Goal: Transaction & Acquisition: Purchase product/service

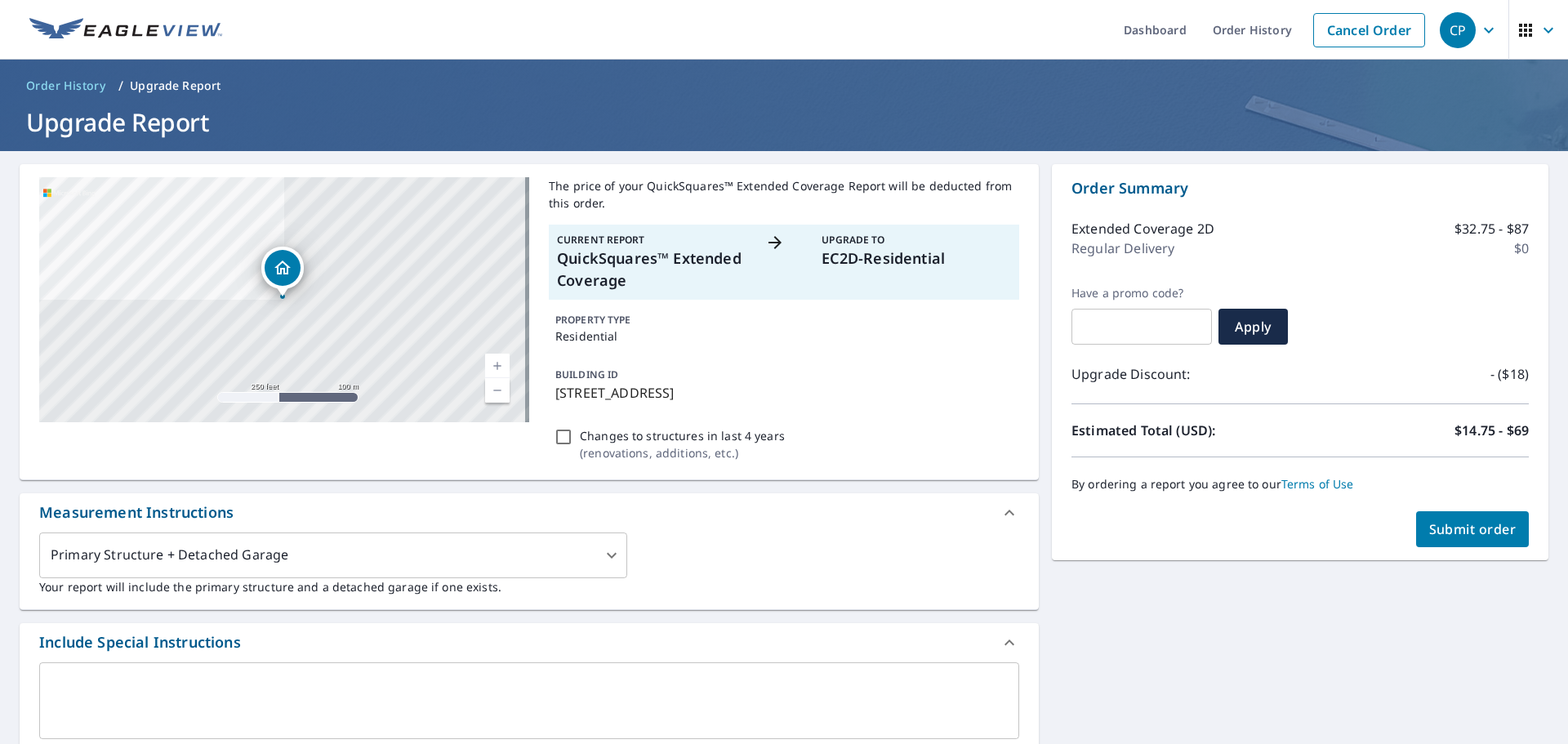
click at [1469, 556] on div "Order Summary Extended Coverage 2D $32.75 - $87 Regular Delivery $0 Have a prom…" at bounding box center [1300, 361] width 496 height 396
click at [1450, 532] on span "Submit order" at bounding box center [1473, 529] width 88 height 18
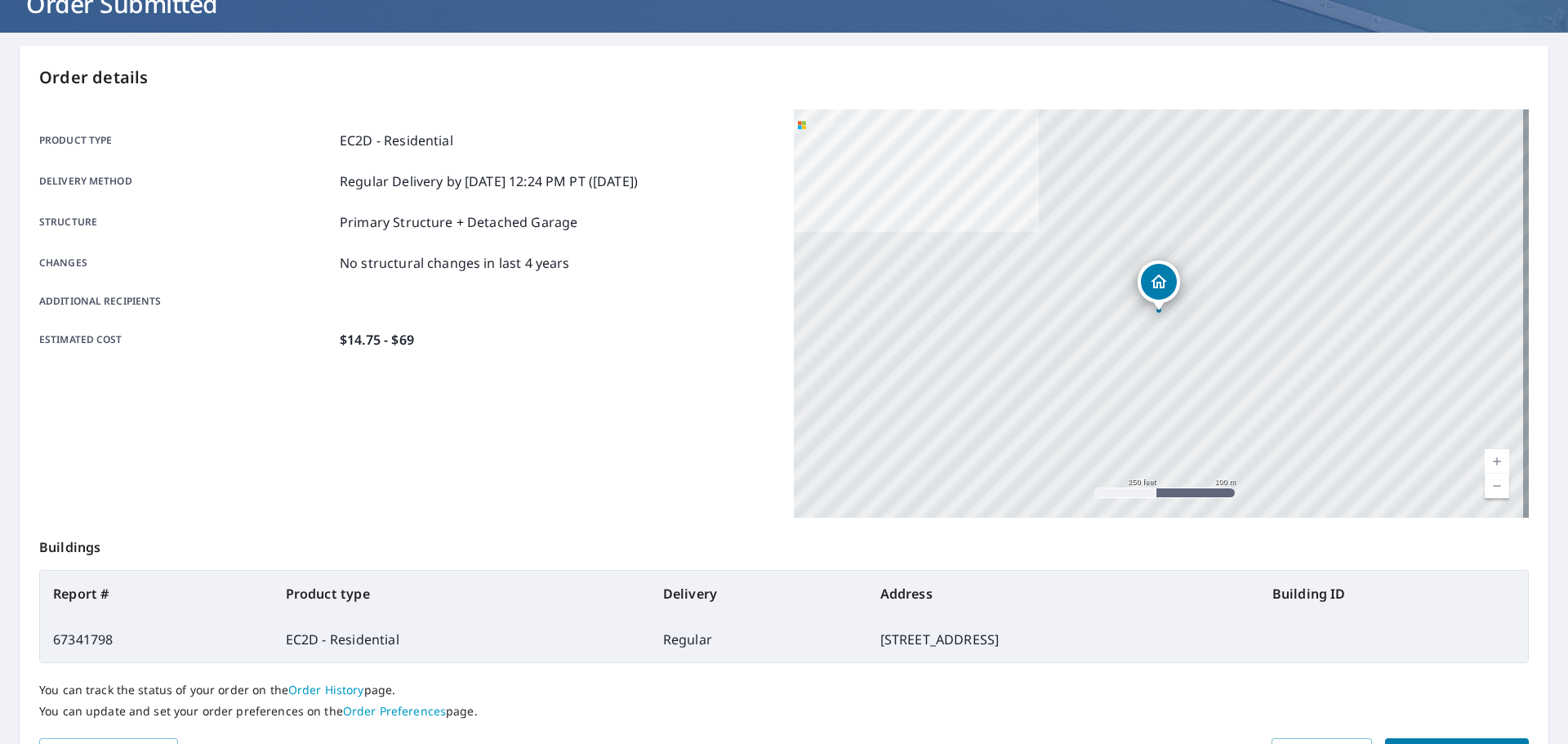
scroll to position [217, 0]
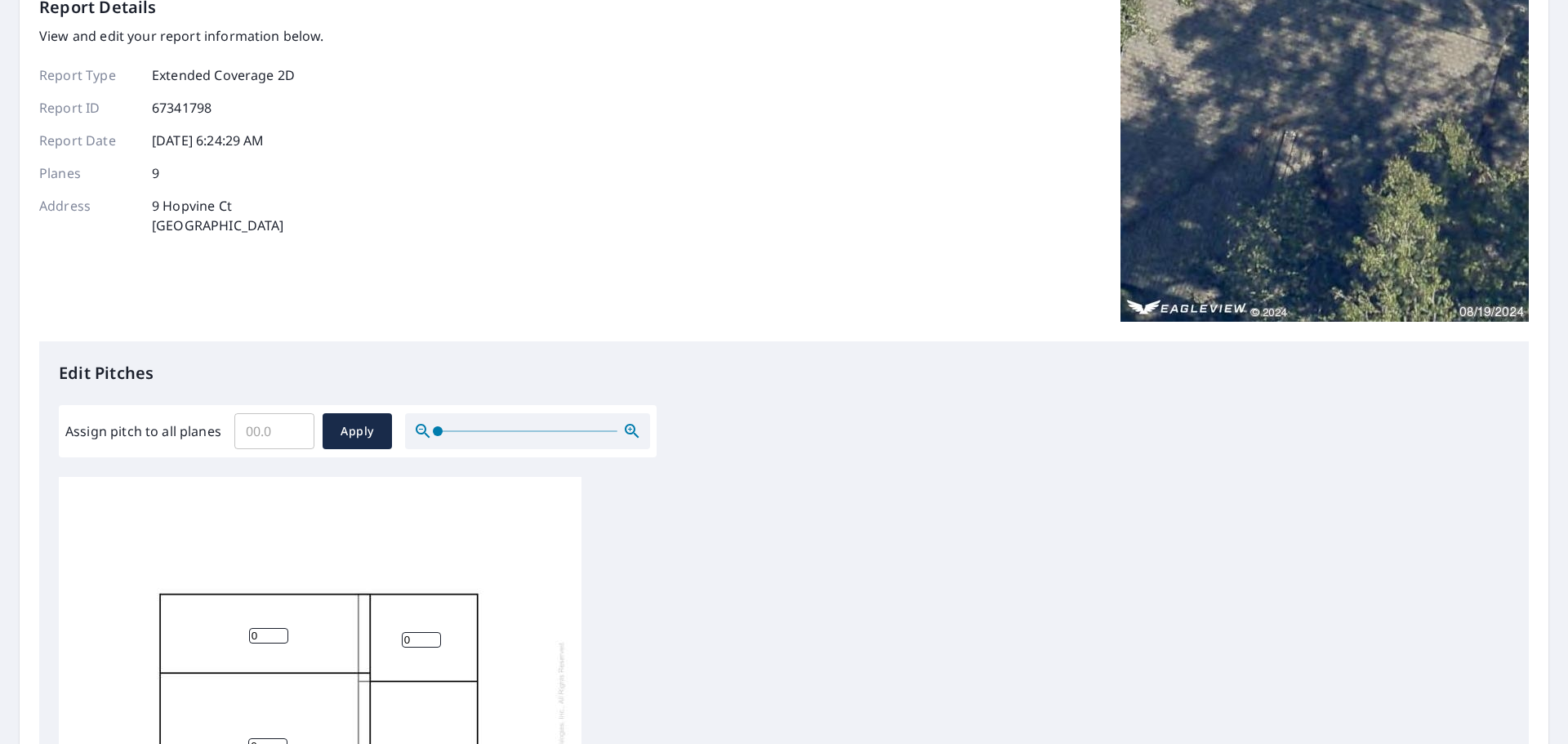
scroll to position [327, 0]
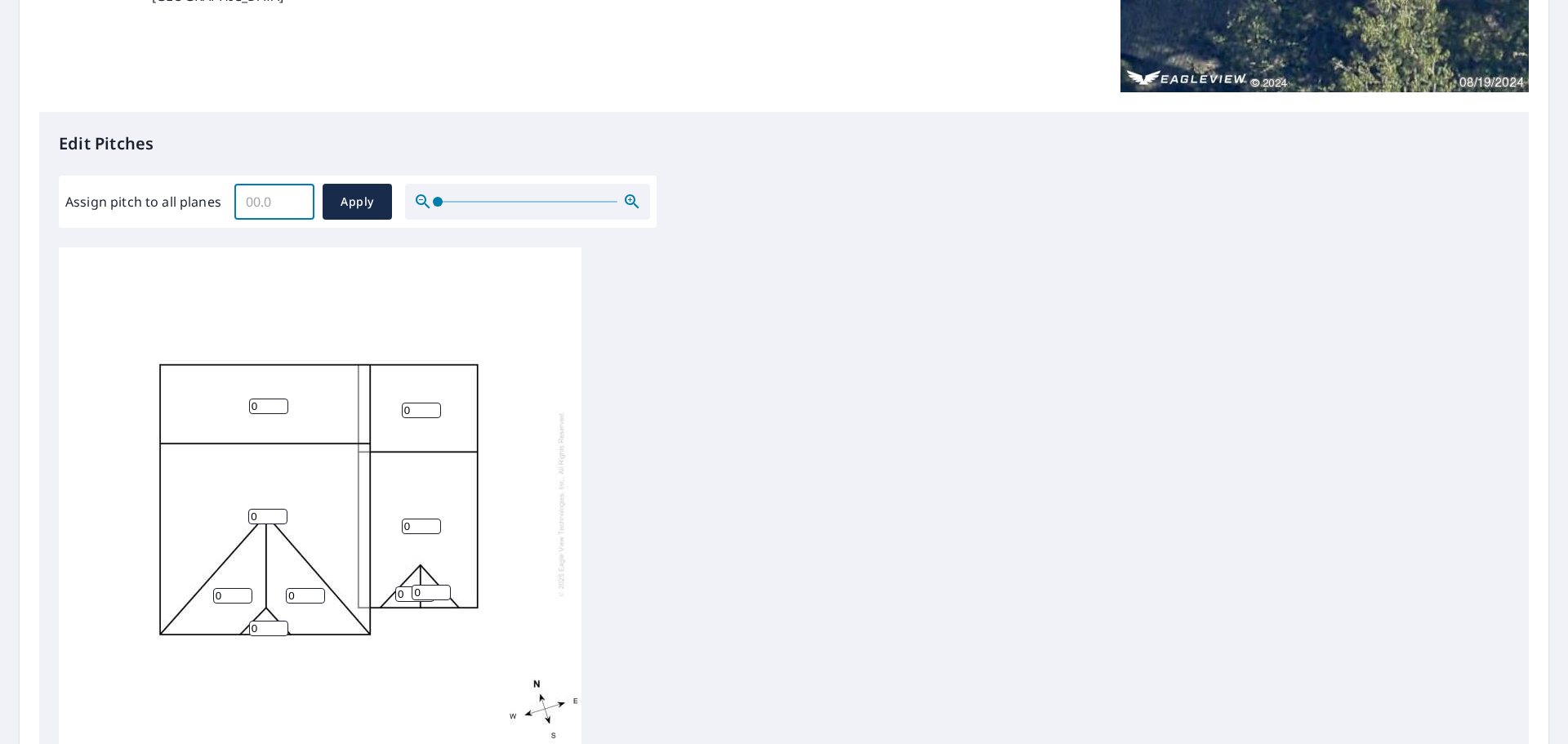
click at [280, 209] on input "Assign pitch to all planes" at bounding box center [275, 201] width 80 height 46
type input "5"
click at [358, 213] on button "Apply" at bounding box center [357, 201] width 70 height 36
type input "5"
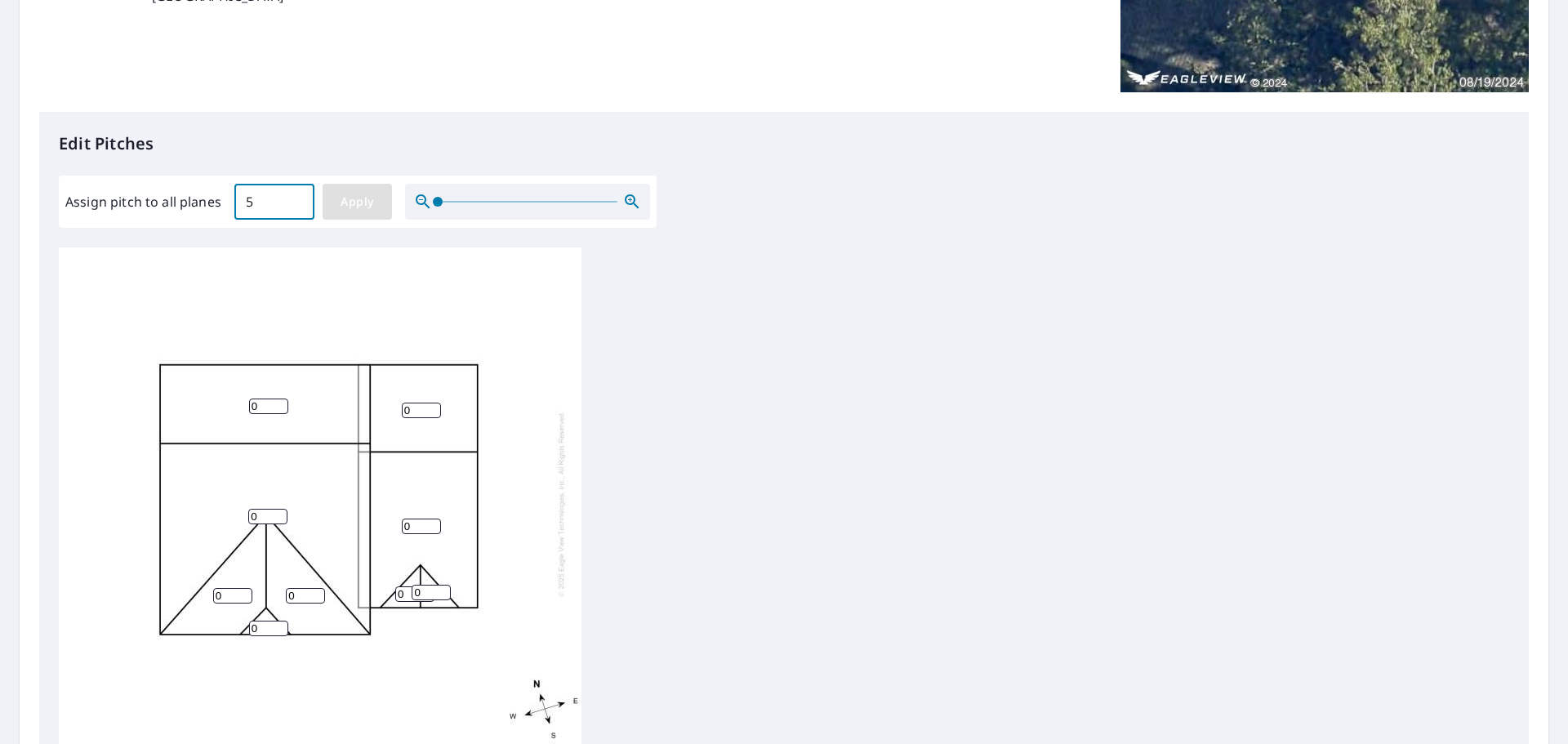
type input "5"
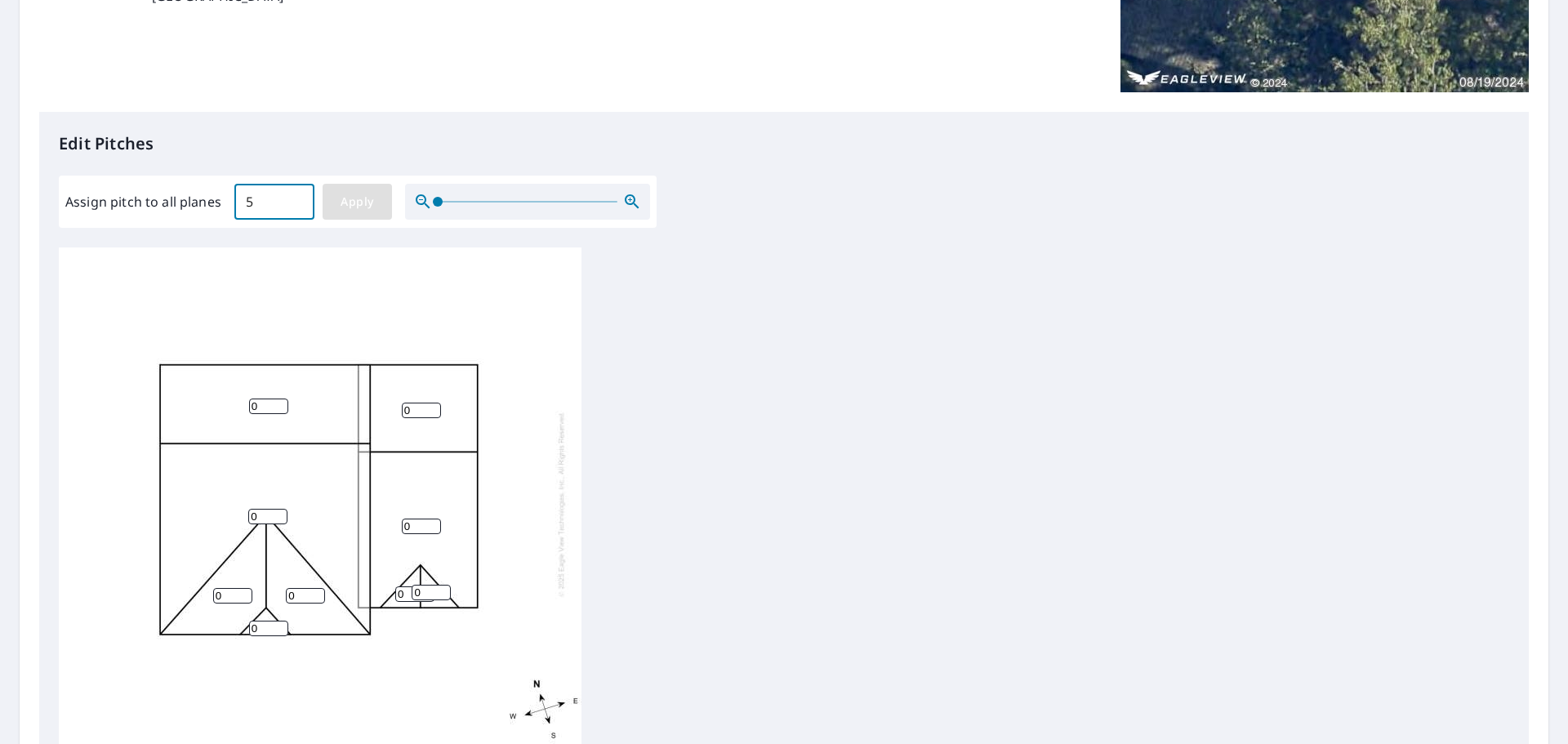
type input "5"
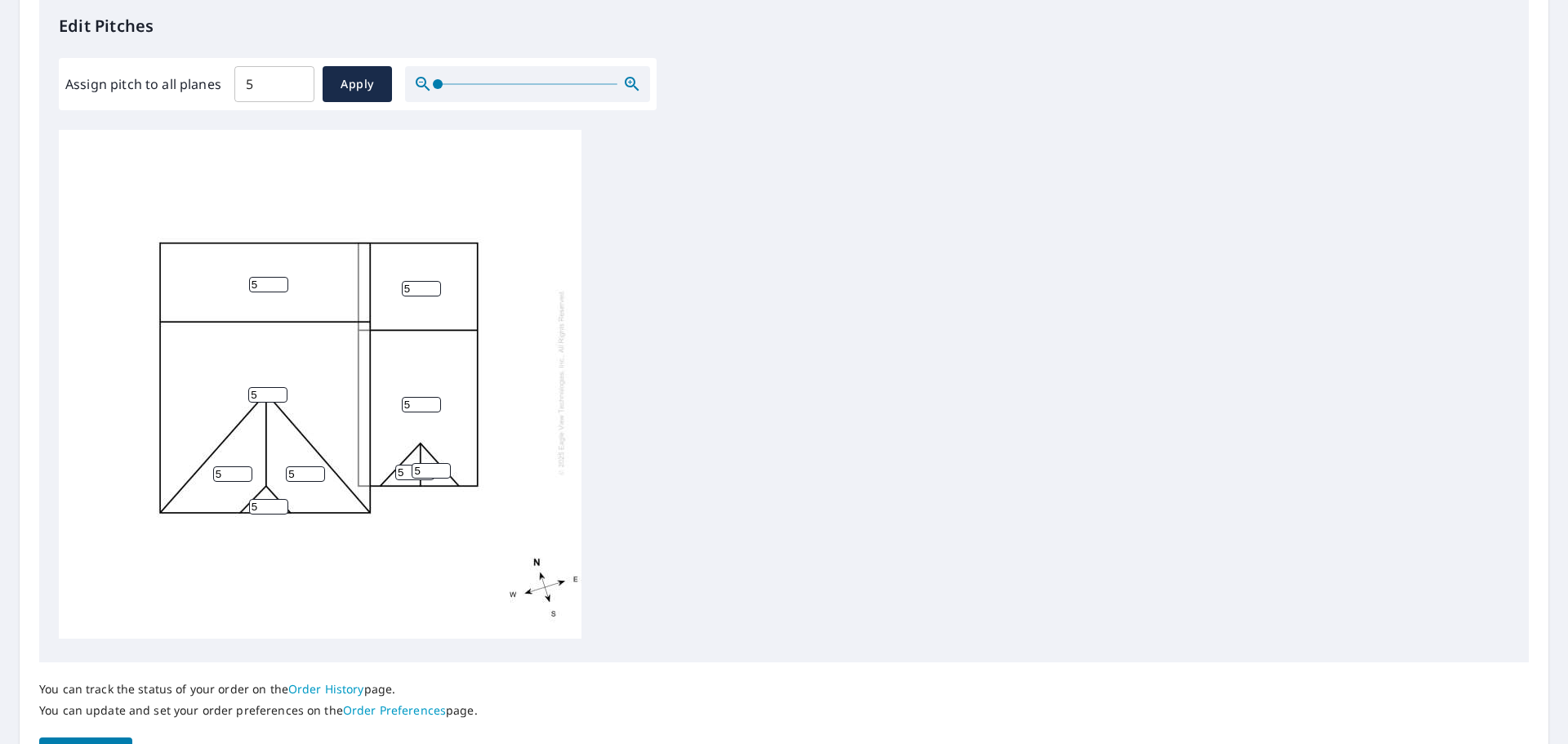
scroll to position [548, 0]
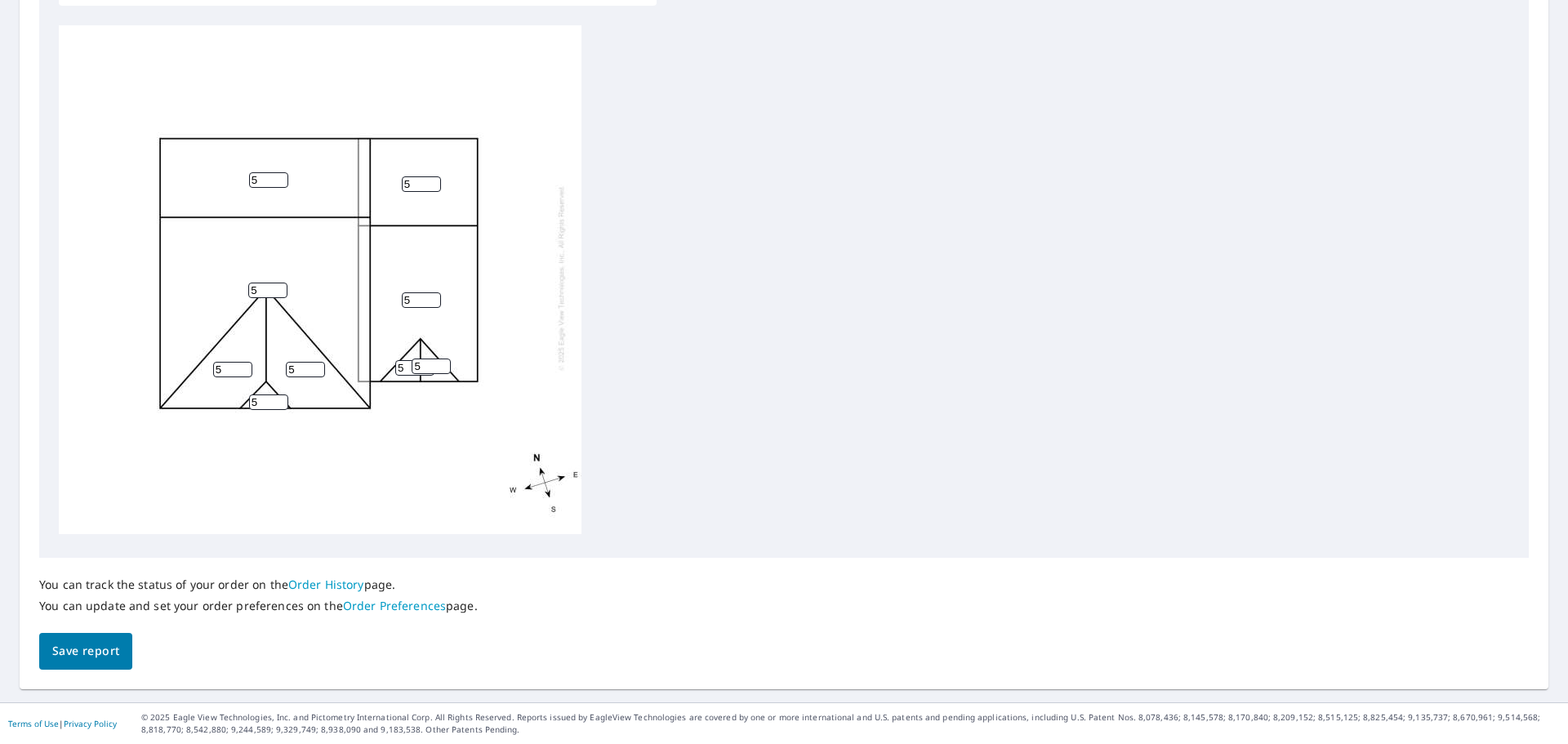
click at [61, 652] on span "Save report" at bounding box center [86, 651] width 67 height 20
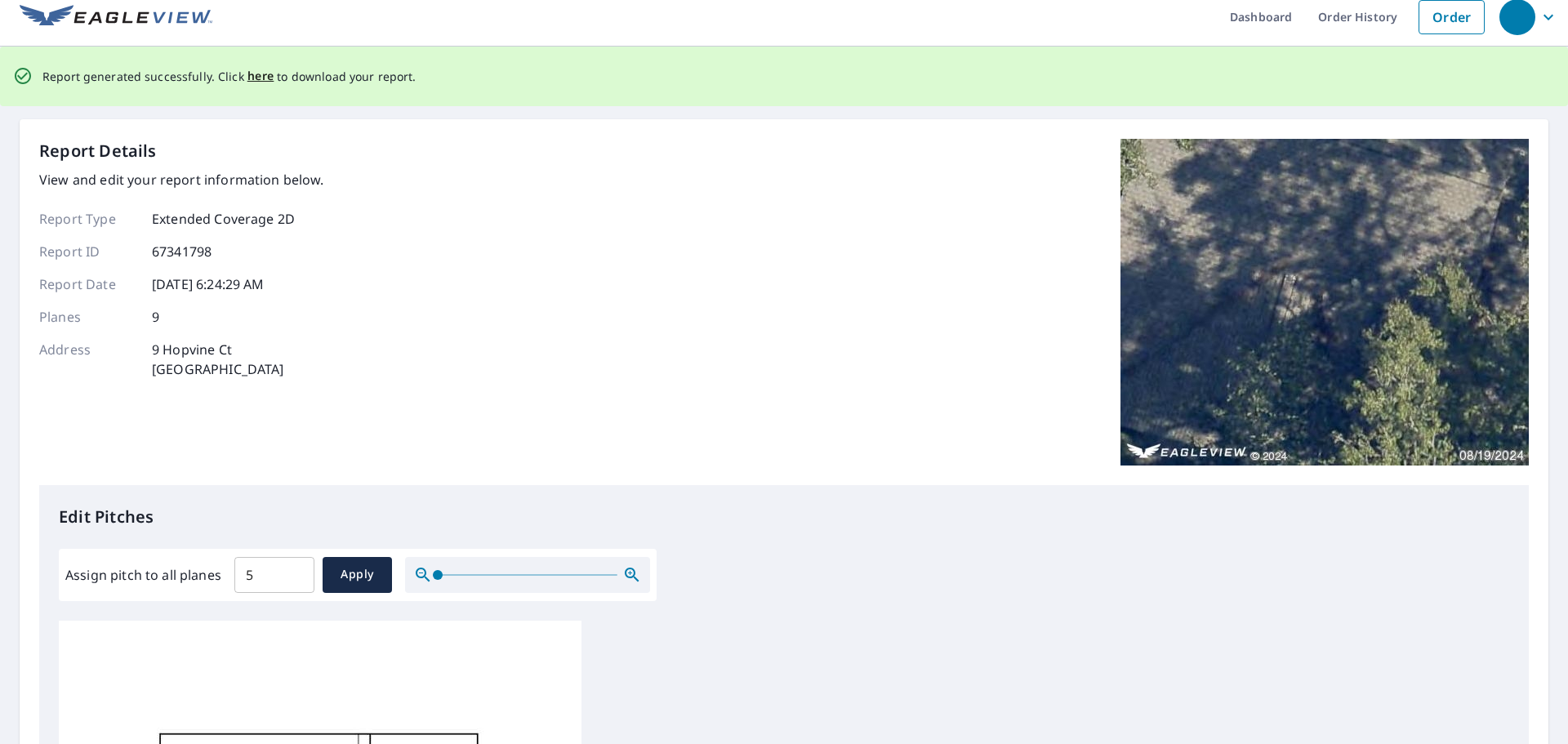
scroll to position [0, 0]
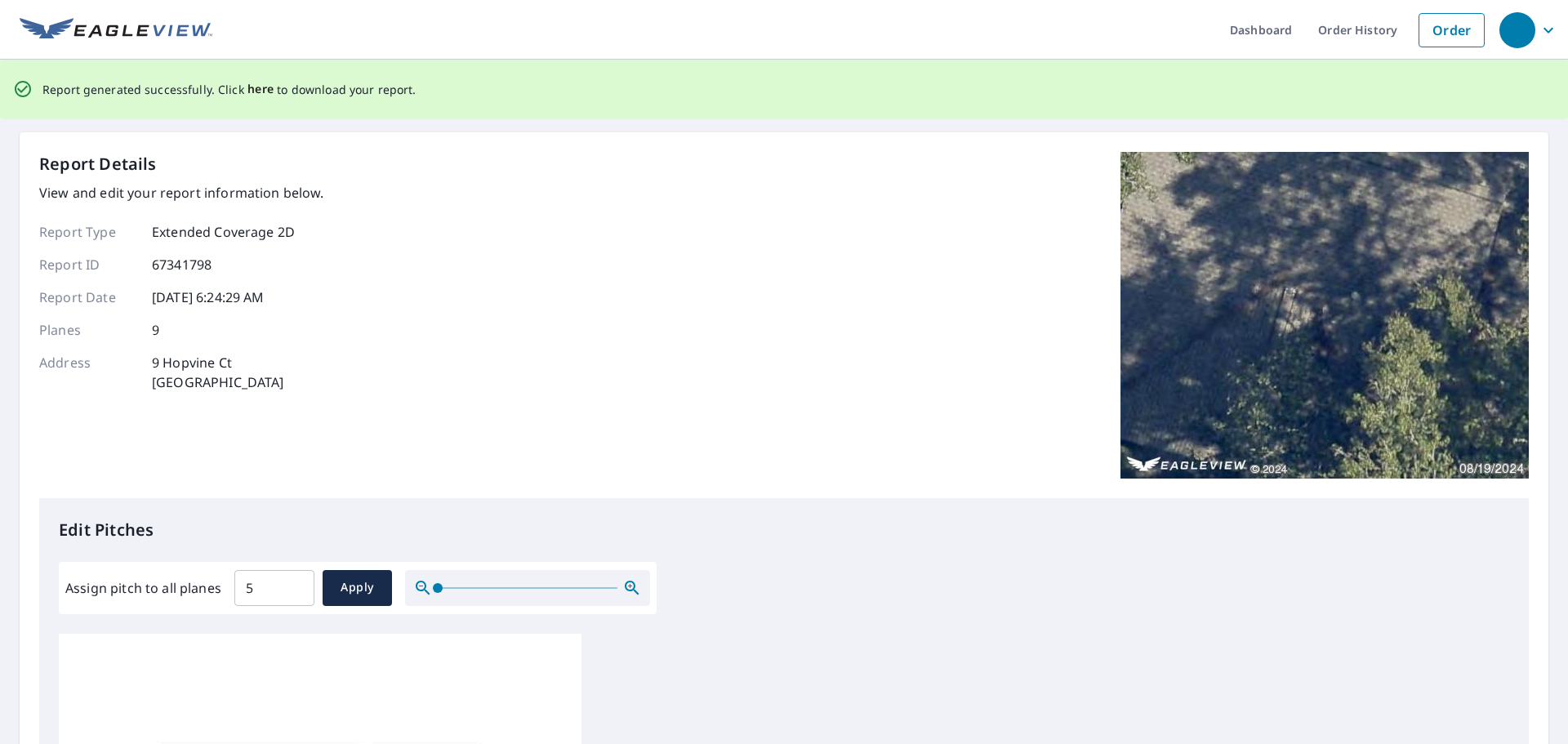
click at [262, 84] on span "here" at bounding box center [261, 89] width 27 height 20
